Goal: Task Accomplishment & Management: Manage account settings

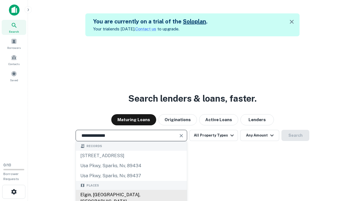
click at [131, 195] on div "Elgin, [GEOGRAPHIC_DATA], [GEOGRAPHIC_DATA]" at bounding box center [131, 198] width 111 height 17
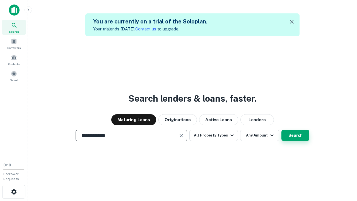
type input "**********"
click at [281, 130] on button "Search" at bounding box center [295, 135] width 28 height 11
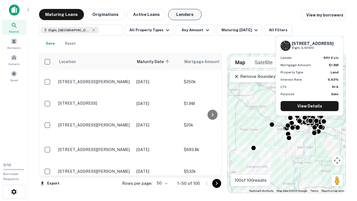
click at [185, 14] on button "Lenders" at bounding box center [184, 14] width 33 height 11
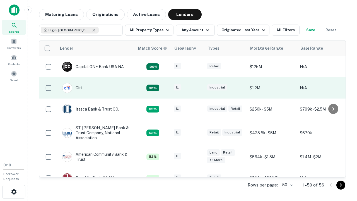
click at [198, 88] on div "IL" at bounding box center [188, 88] width 28 height 8
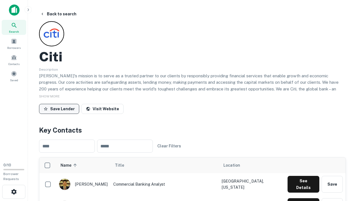
click at [59, 108] on button "Save Lender" at bounding box center [59, 109] width 40 height 10
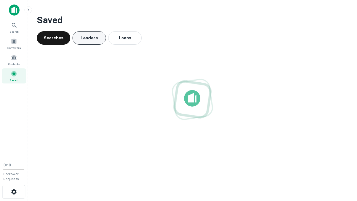
click at [89, 38] on button "Lenders" at bounding box center [88, 37] width 33 height 13
